Goal: Complete application form

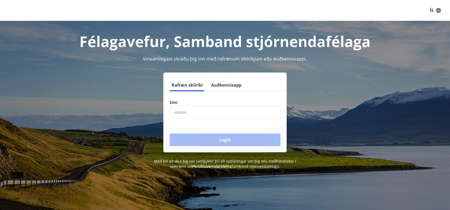
click at [181, 113] on input "phone" at bounding box center [225, 112] width 111 height 13
type input "********"
click at [225, 140] on button "Login" at bounding box center [225, 140] width 111 height 13
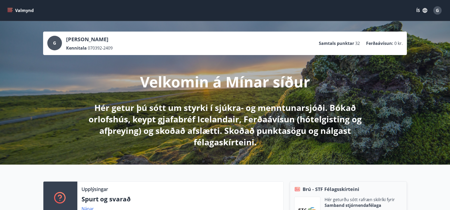
click at [10, 9] on icon "menu" at bounding box center [9, 10] width 5 height 5
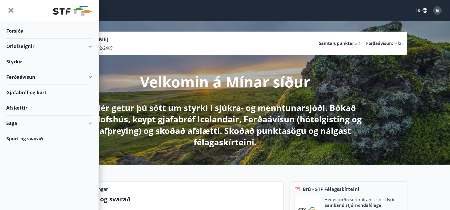
click at [22, 64] on div "Styrkir" at bounding box center [49, 61] width 86 height 15
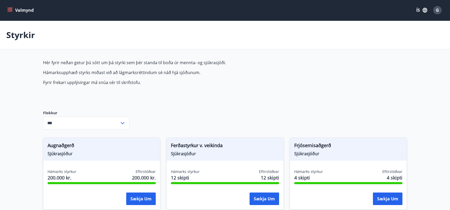
type input "***"
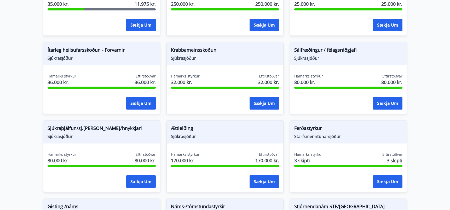
scroll to position [349, 0]
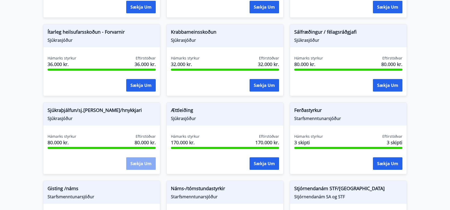
click at [140, 166] on button "Sækja um" at bounding box center [141, 164] width 30 height 13
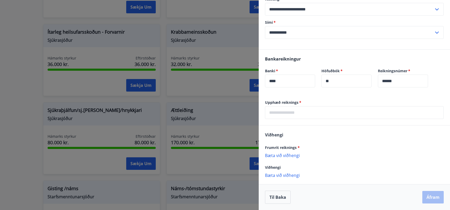
scroll to position [132, 0]
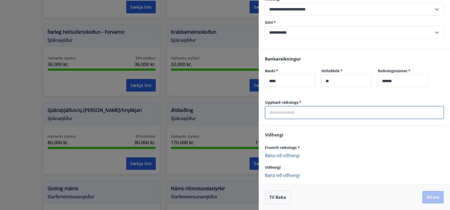
click at [297, 111] on input "text" at bounding box center [354, 112] width 179 height 13
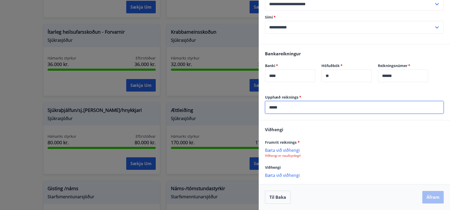
scroll to position [137, 0]
type input "*****"
click at [272, 150] on p "Bæta við viðhengi" at bounding box center [354, 150] width 179 height 5
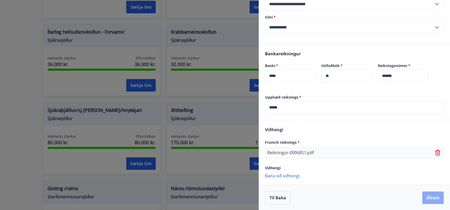
click at [431, 202] on button "Áfram" at bounding box center [432, 198] width 21 height 13
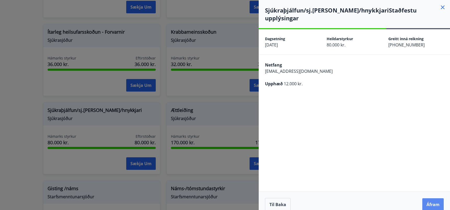
click at [432, 199] on button "Áfram" at bounding box center [432, 205] width 21 height 13
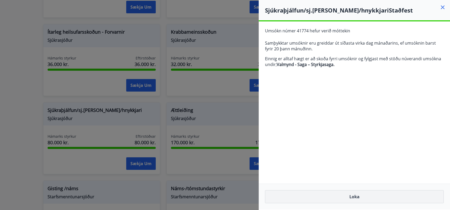
click at [281, 193] on button "Loka" at bounding box center [354, 197] width 179 height 13
